Goal: Information Seeking & Learning: Learn about a topic

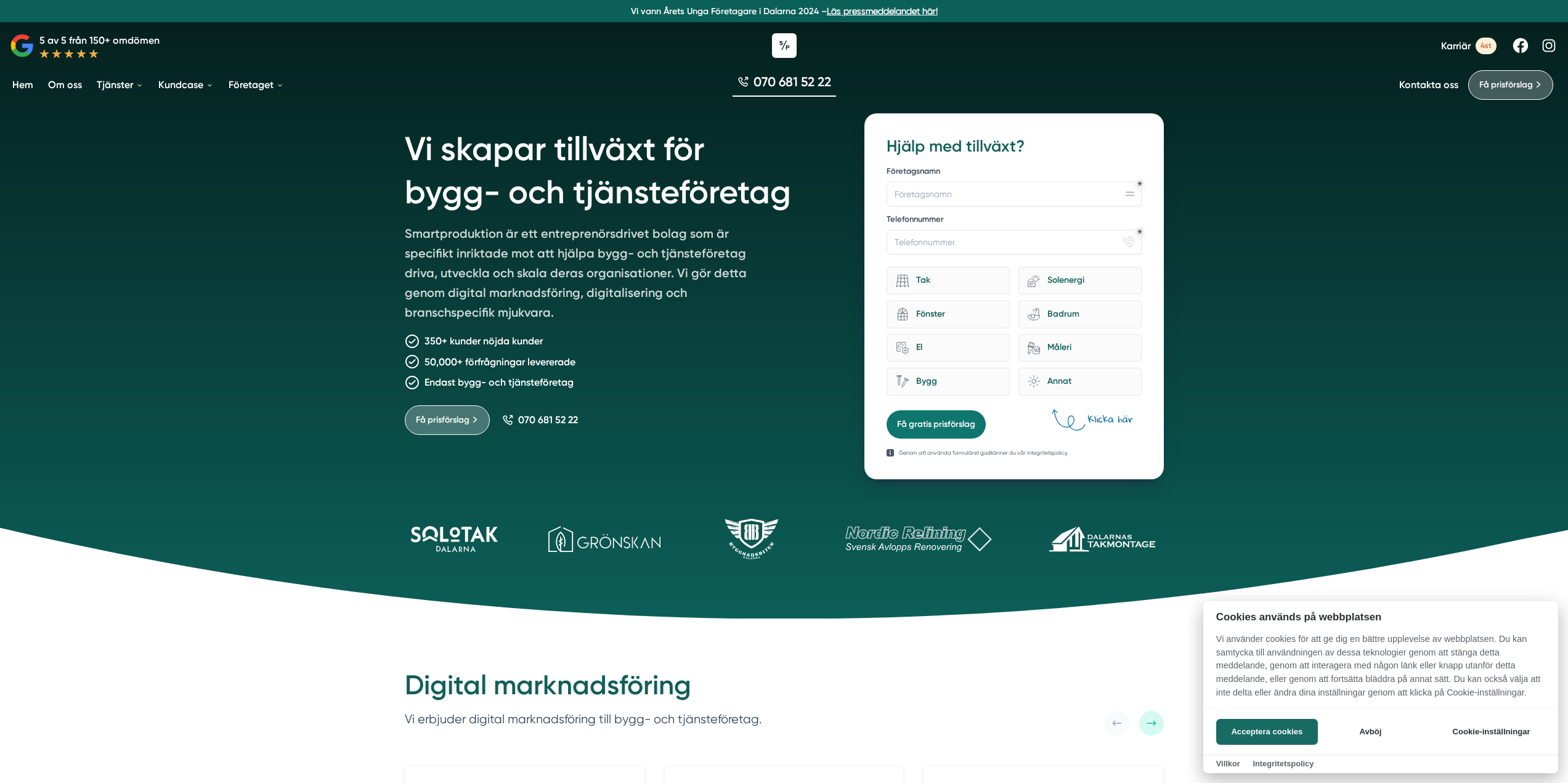
click at [894, 644] on div at bounding box center [784, 391] width 1568 height 783
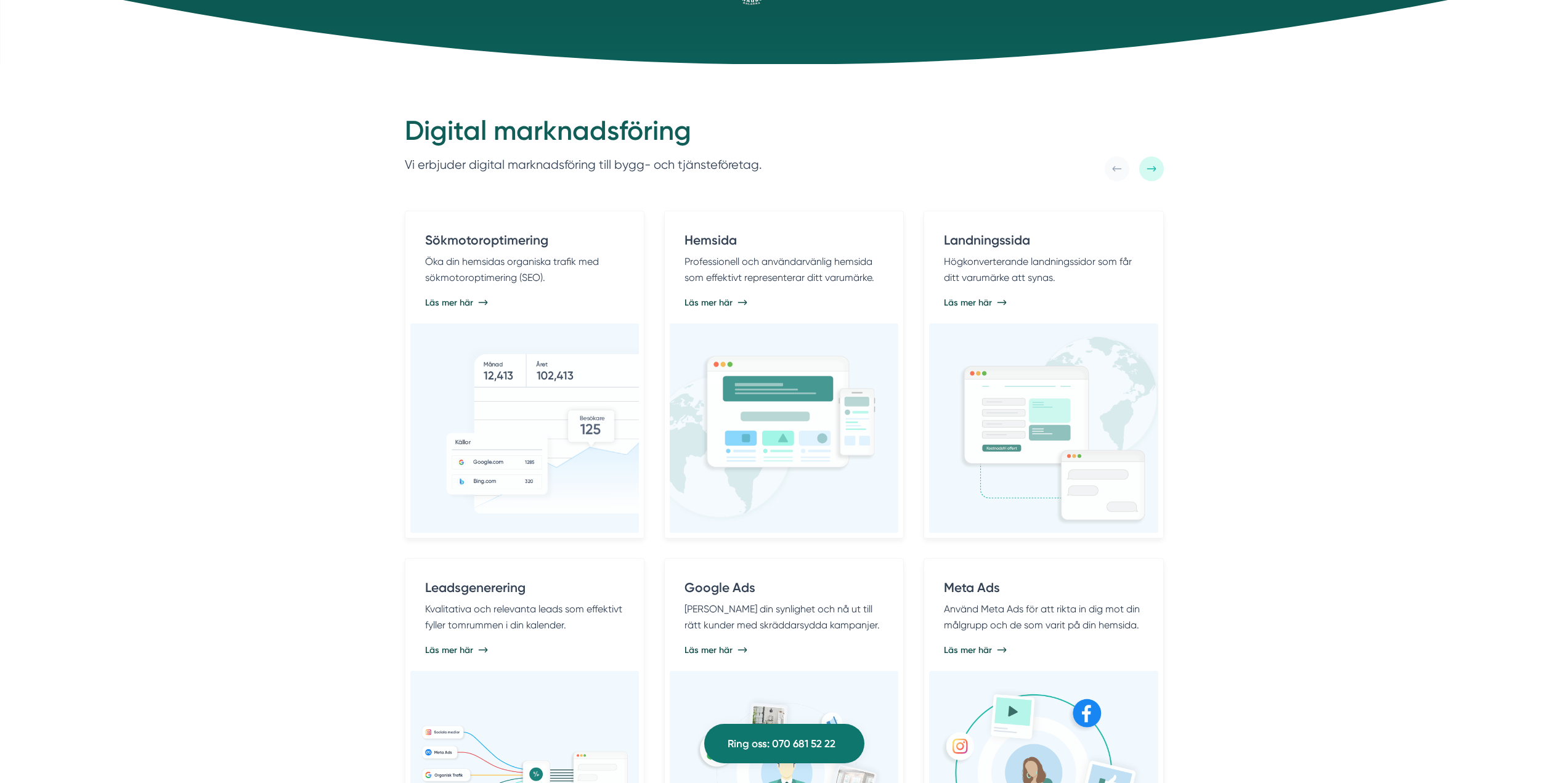
click at [1357, 495] on div "Digital marknadsföring Vi erbjuder digital marknadsföring till bygg- och tjänst…" at bounding box center [784, 500] width 1568 height 871
click at [1367, 485] on div "Digital marknadsföring Vi erbjuder digital marknadsföring till bygg- och tjänst…" at bounding box center [784, 500] width 1568 height 871
click at [1323, 462] on div "Digital marknadsföring Vi erbjuder digital marknadsföring till bygg- och tjänst…" at bounding box center [784, 500] width 1568 height 871
click at [1324, 459] on div "Digital marknadsföring Vi erbjuder digital marknadsföring till bygg- och tjänst…" at bounding box center [784, 500] width 1568 height 871
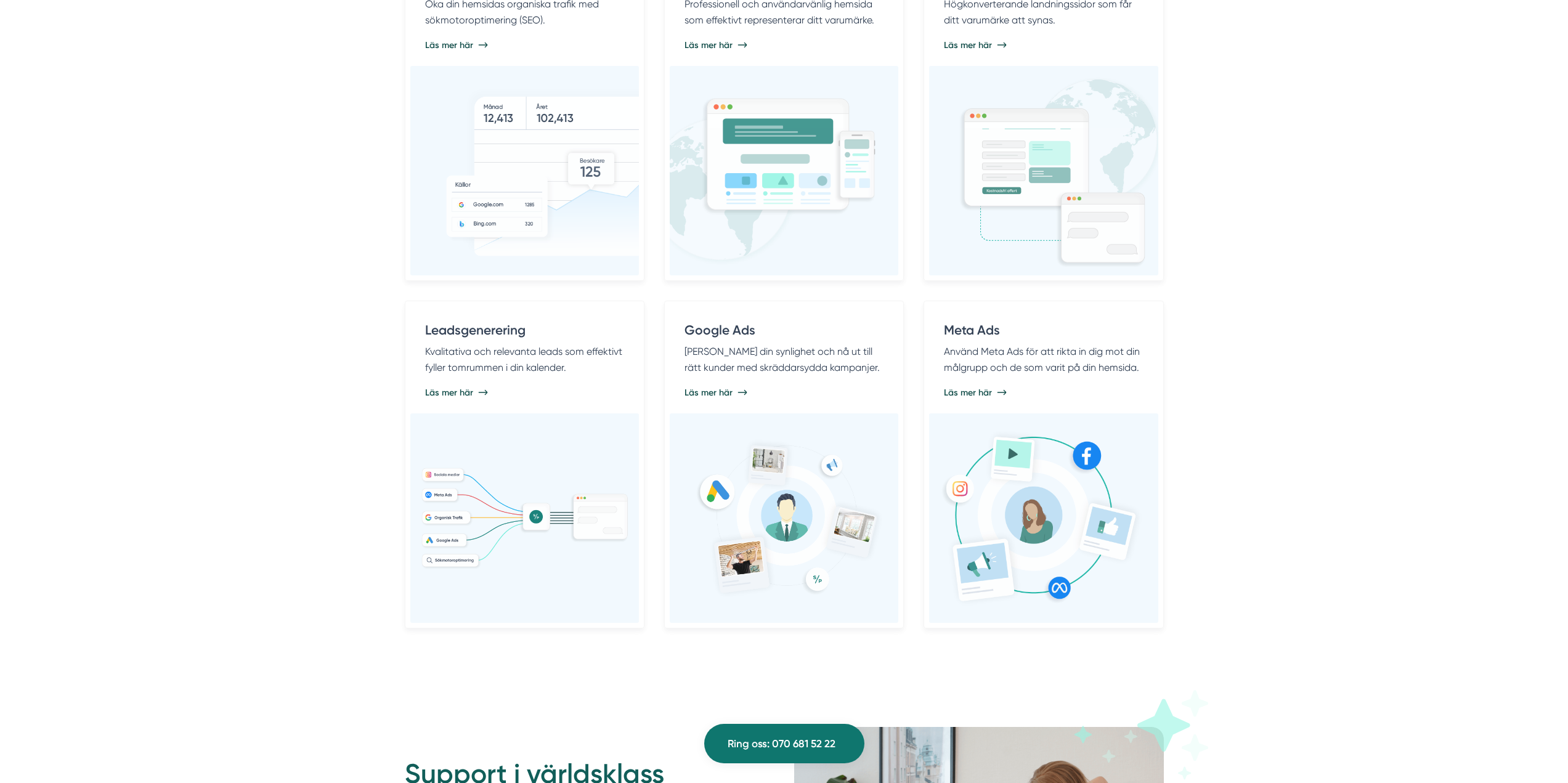
scroll to position [986, 0]
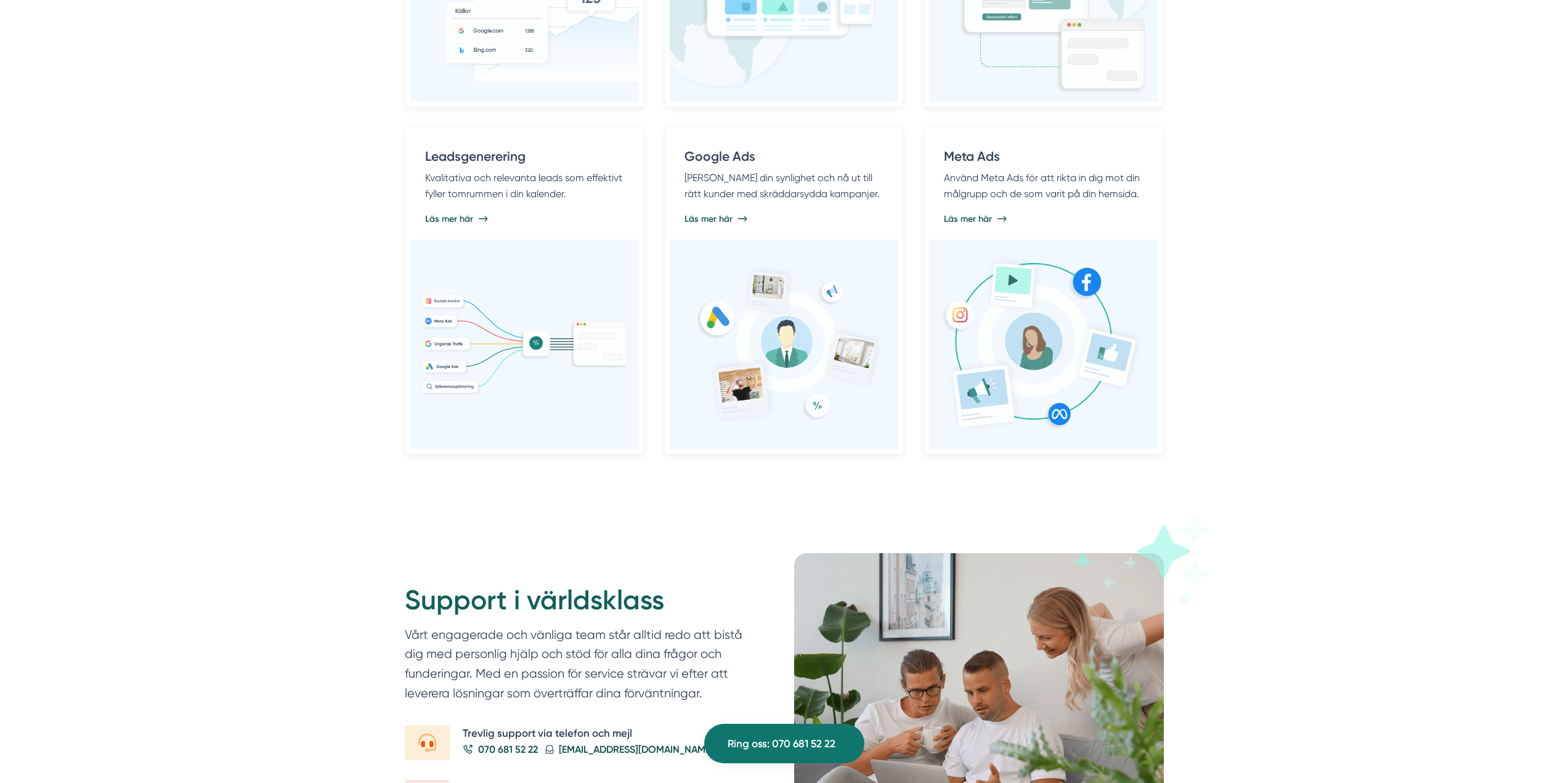
click at [1399, 499] on div "Digital marknadsföring Vi erbjuder digital marknadsföring till bygg- och tjänst…" at bounding box center [784, 69] width 1568 height 871
click at [1368, 485] on div "Digital marknadsföring Vi erbjuder digital marknadsföring till bygg- och tjänst…" at bounding box center [784, 69] width 1568 height 871
click at [1412, 459] on div "Digital marknadsföring Vi erbjuder digital marknadsföring till bygg- och tjänst…" at bounding box center [784, 69] width 1568 height 871
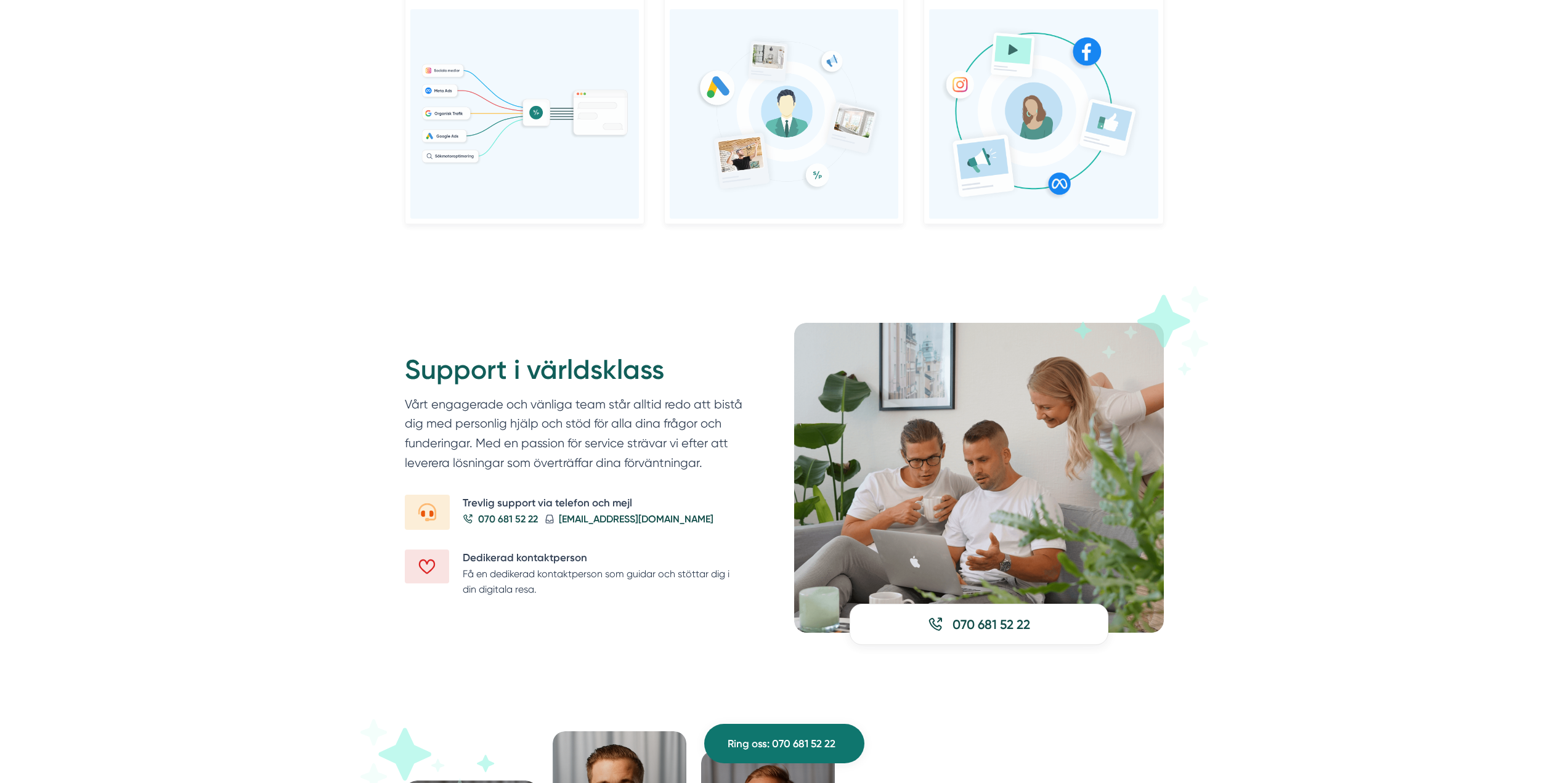
scroll to position [1417, 0]
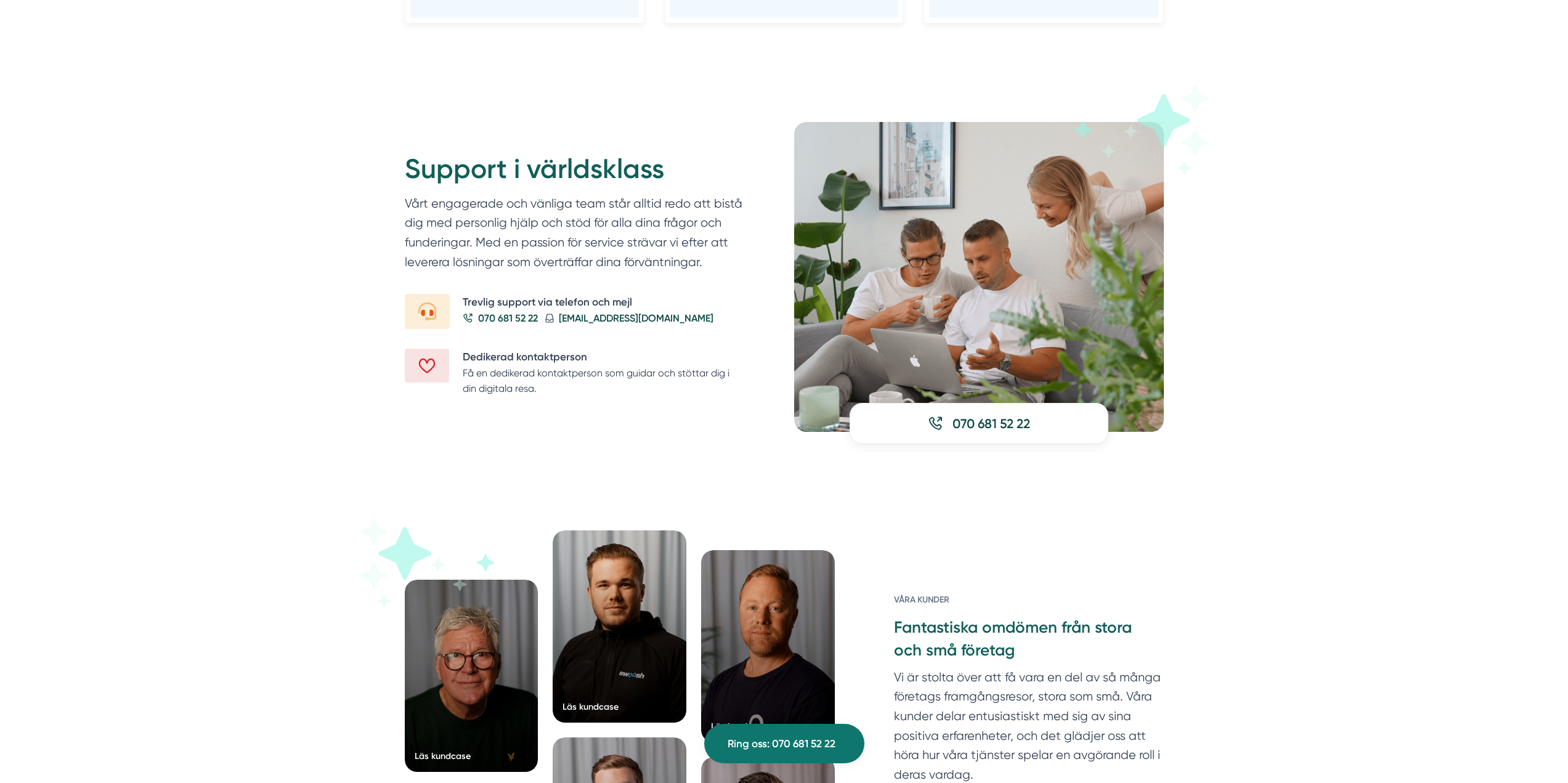
click at [1317, 589] on div "Läs kundcase Läs kundcase Läs kundcase Läs kundcase" at bounding box center [784, 761] width 1568 height 562
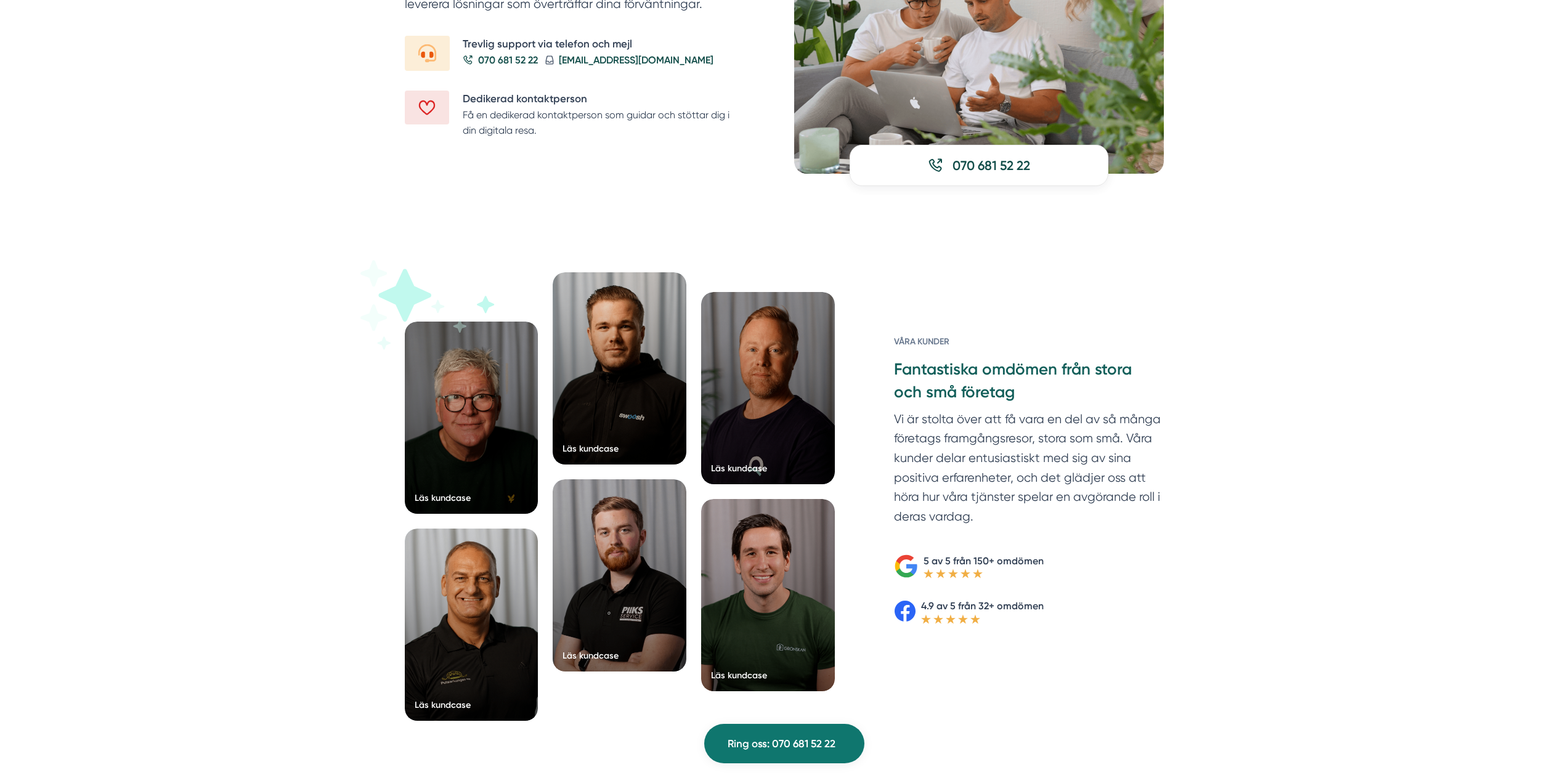
scroll to position [1786, 0]
